Goal: Task Accomplishment & Management: Manage account settings

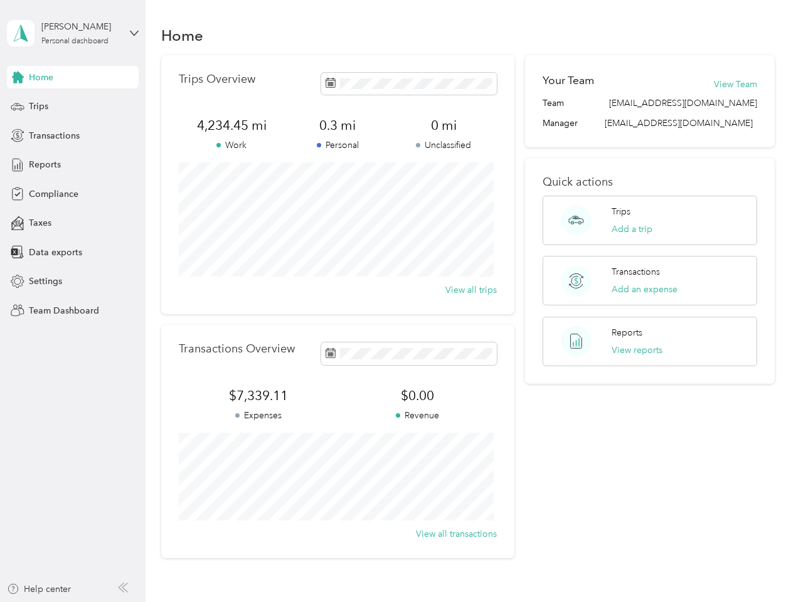
click at [397, 301] on div "Trips Overview 4,234.45 mi Work 0.3 mi Personal 0 mi Unclassified View all trips" at bounding box center [337, 184] width 353 height 259
click at [73, 33] on div "[PERSON_NAME]" at bounding box center [80, 26] width 78 height 13
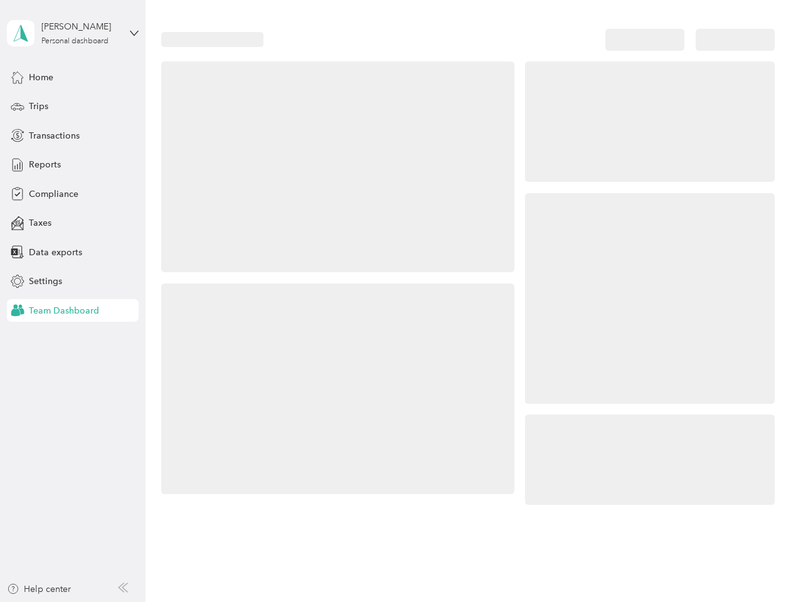
click at [73, 135] on div "Personal dashboard" at bounding box center [139, 125] width 246 height 22
click at [18, 135] on icon at bounding box center [17, 136] width 3 height 6
click at [73, 165] on div "Reports" at bounding box center [73, 165] width 132 height 23
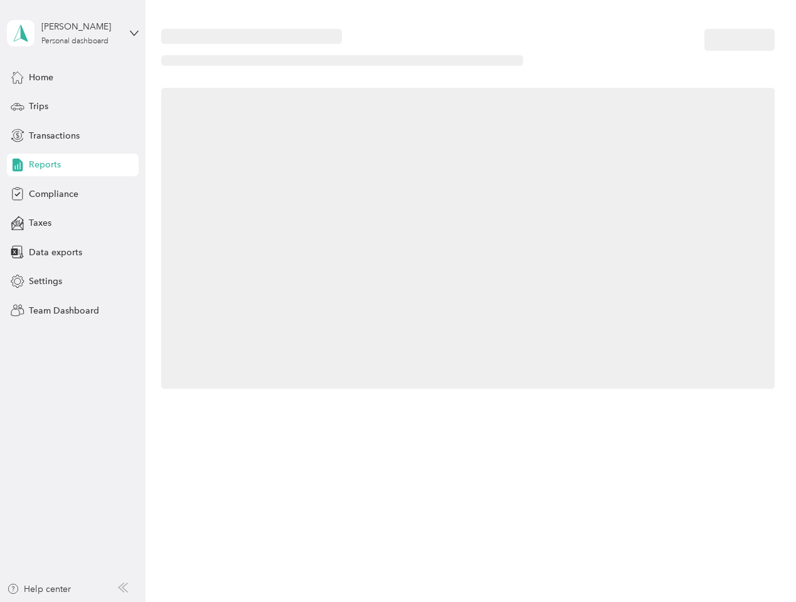
click at [18, 165] on icon at bounding box center [18, 165] width 14 height 14
